Goal: Task Accomplishment & Management: Manage account settings

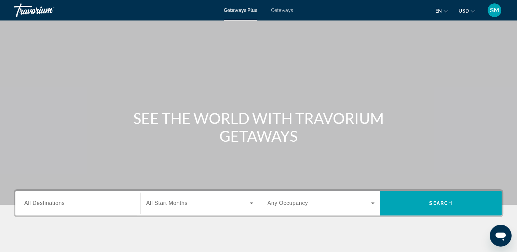
click at [494, 13] on span "SM" at bounding box center [494, 10] width 9 height 7
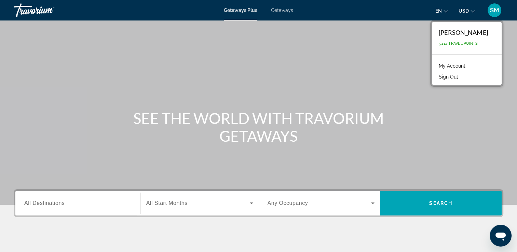
click at [445, 65] on link "My Account" at bounding box center [453, 66] width 34 height 9
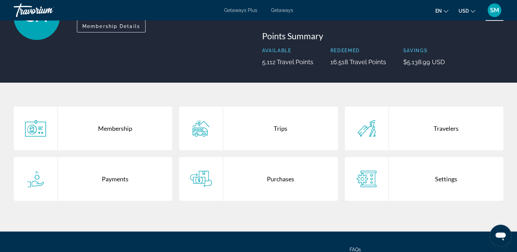
scroll to position [81, 0]
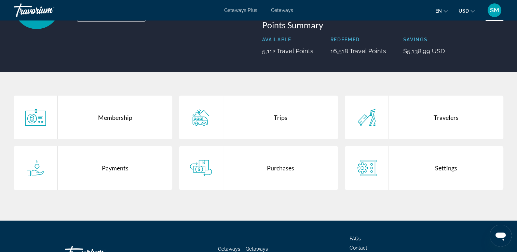
click at [279, 118] on div "Trips" at bounding box center [280, 118] width 115 height 44
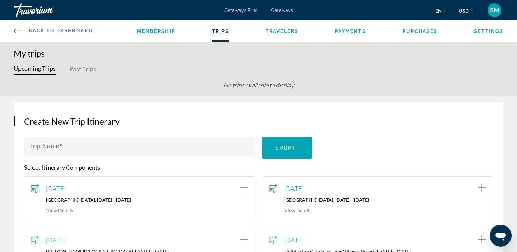
click at [38, 31] on span "Back to Dashboard" at bounding box center [61, 30] width 64 height 5
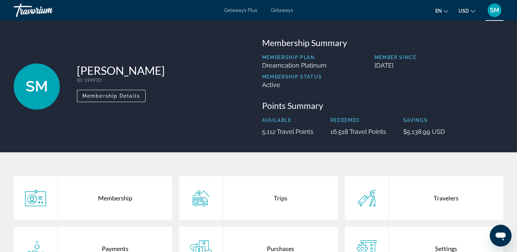
click at [113, 200] on div "Membership" at bounding box center [115, 198] width 115 height 44
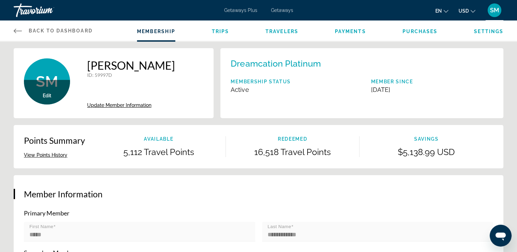
click at [46, 155] on button "View Points History" at bounding box center [45, 155] width 43 height 6
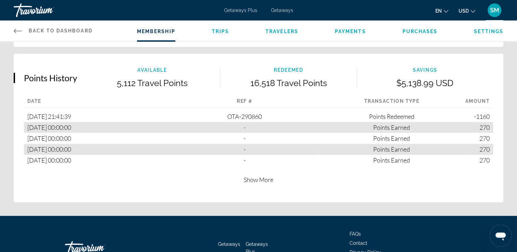
scroll to position [396, 0]
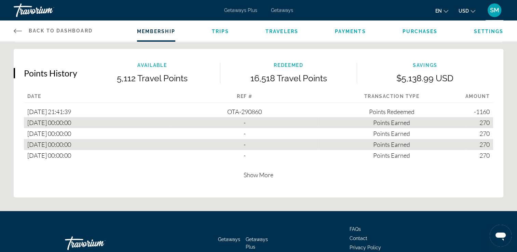
click at [257, 174] on span "Show More" at bounding box center [259, 175] width 30 height 8
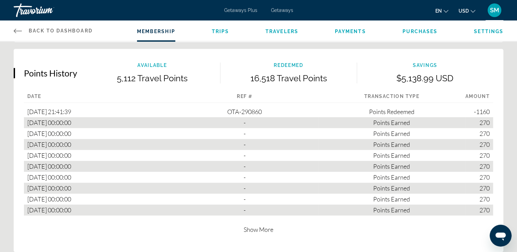
click at [254, 228] on span "Show More" at bounding box center [259, 230] width 30 height 8
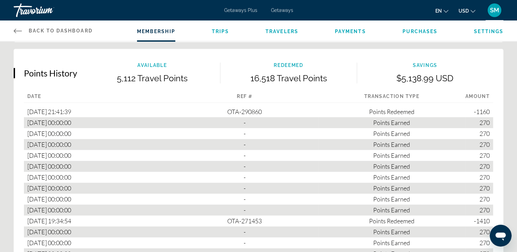
click at [44, 29] on span "Back to Dashboard" at bounding box center [61, 30] width 64 height 5
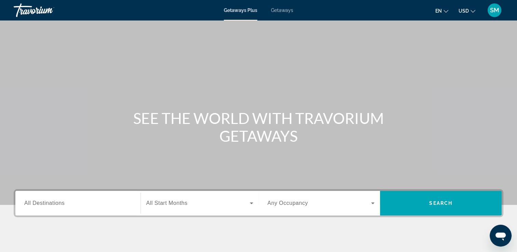
click at [495, 12] on span "SM" at bounding box center [494, 10] width 9 height 7
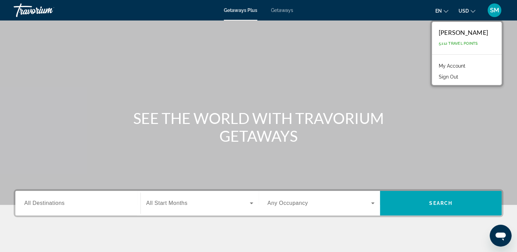
click at [445, 65] on link "My Account" at bounding box center [453, 66] width 34 height 9
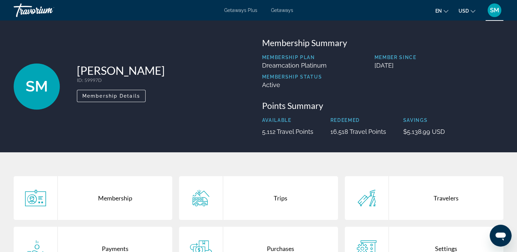
click at [280, 199] on div "Trips" at bounding box center [280, 198] width 115 height 44
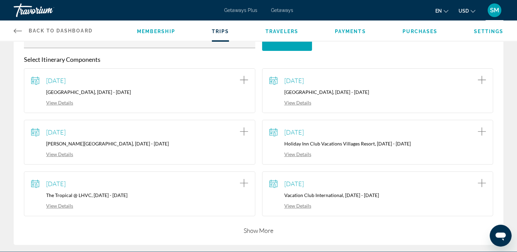
scroll to position [108, 0]
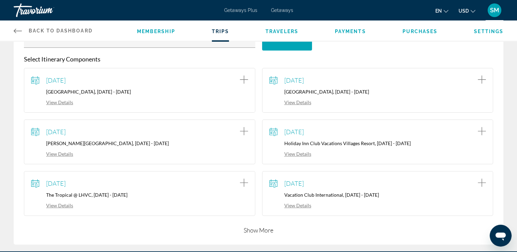
click at [256, 230] on button "Show More" at bounding box center [259, 230] width 30 height 8
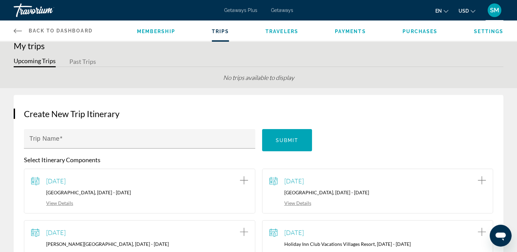
scroll to position [0, 0]
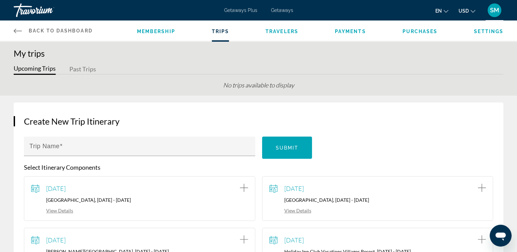
click at [416, 30] on span "Purchases" at bounding box center [420, 31] width 35 height 5
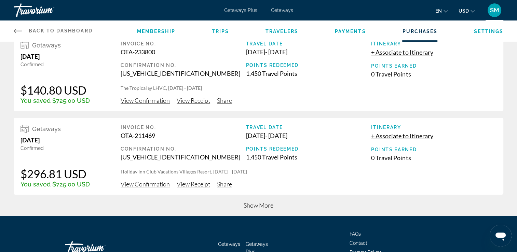
scroll to position [266, 0]
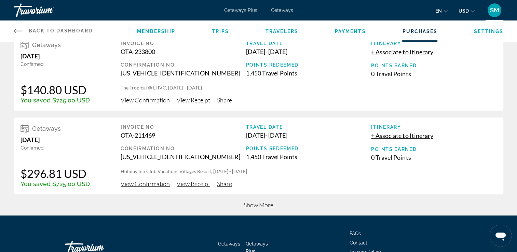
click at [259, 208] on span "Show More" at bounding box center [259, 205] width 30 height 8
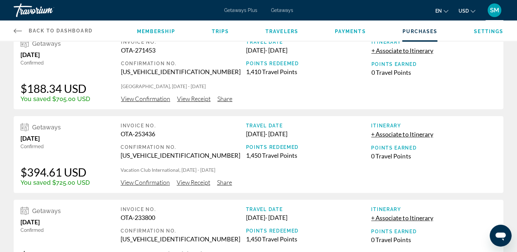
scroll to position [98, 0]
